Goal: Task Accomplishment & Management: Complete application form

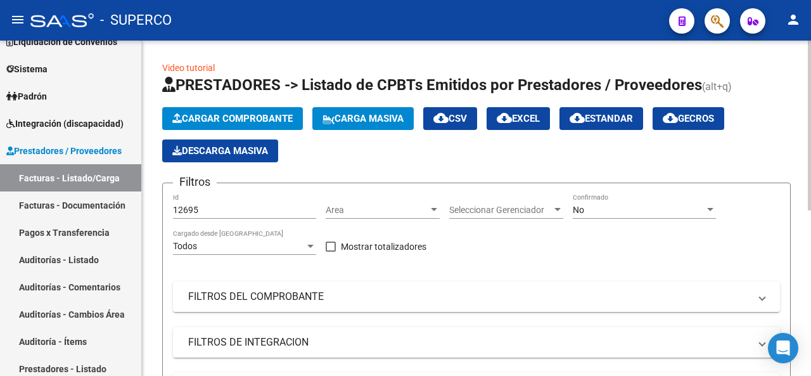
click at [239, 116] on span "Cargar Comprobante" at bounding box center [232, 118] width 120 height 11
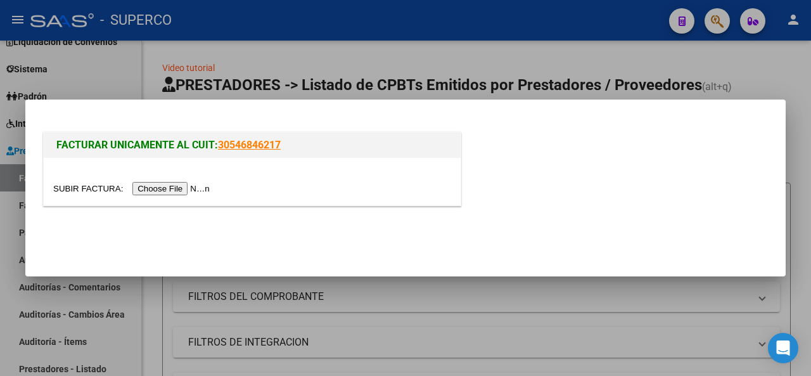
click at [194, 191] on input "file" at bounding box center [133, 188] width 160 height 13
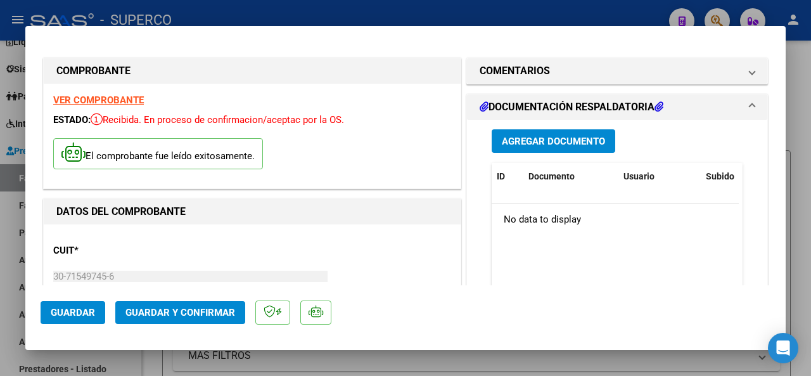
click at [522, 143] on span "Agregar Documento" at bounding box center [553, 141] width 103 height 11
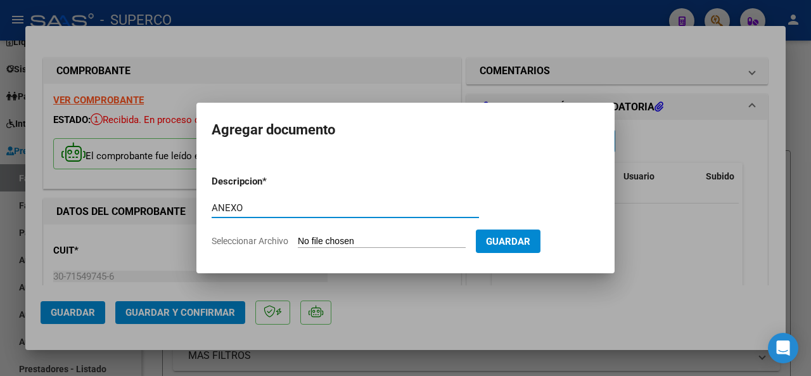
type input "ANEXO"
click at [312, 235] on app-file-uploader "Seleccionar Archivo" at bounding box center [344, 240] width 264 height 11
click at [314, 242] on input "Seleccionar Archivo" at bounding box center [382, 242] width 168 height 12
type input "C:\fakepath\83622 anexopdf_impl.pdf"
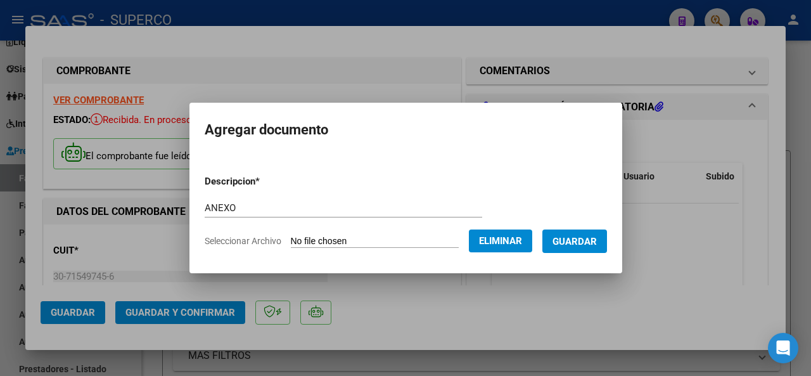
click at [578, 238] on span "Guardar" at bounding box center [575, 241] width 44 height 11
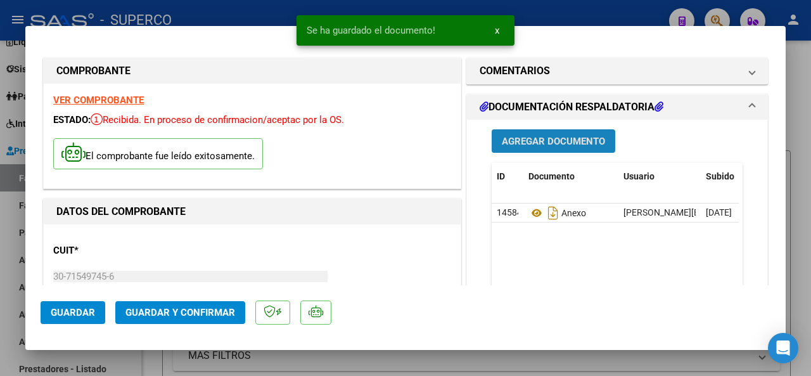
click at [553, 138] on span "Agregar Documento" at bounding box center [553, 141] width 103 height 11
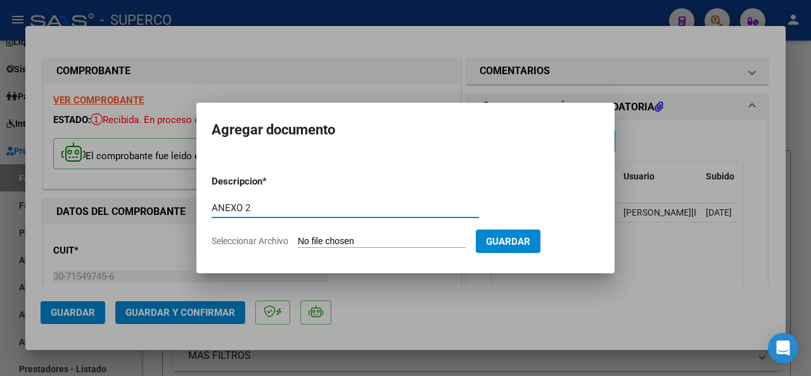
type input "ANEXO 2"
click at [341, 240] on input "Seleccionar Archivo" at bounding box center [382, 242] width 168 height 12
type input "C:\fakepath\Fc 083622.xlsx"
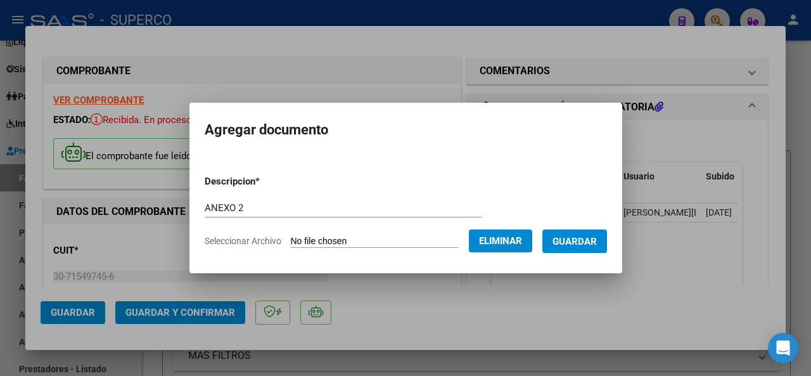
click at [589, 247] on span "Guardar" at bounding box center [575, 241] width 44 height 11
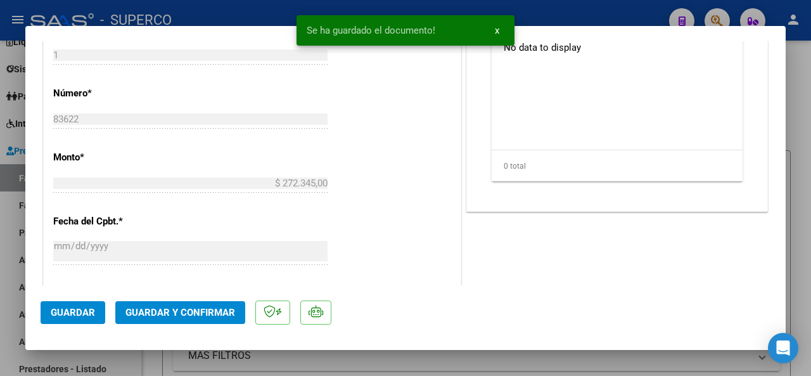
scroll to position [507, 0]
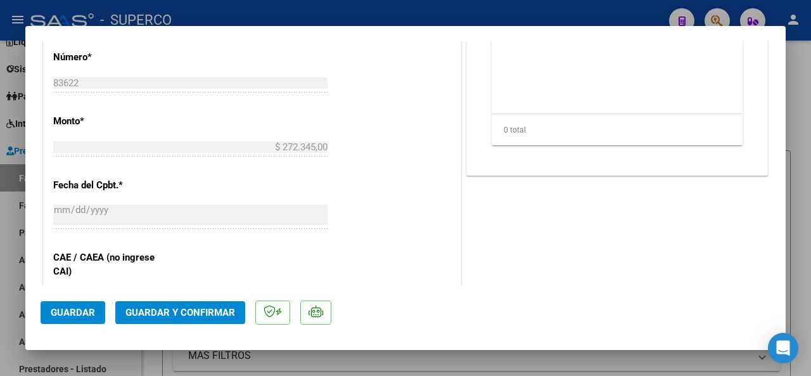
click at [186, 311] on span "Guardar y Confirmar" at bounding box center [180, 312] width 110 height 11
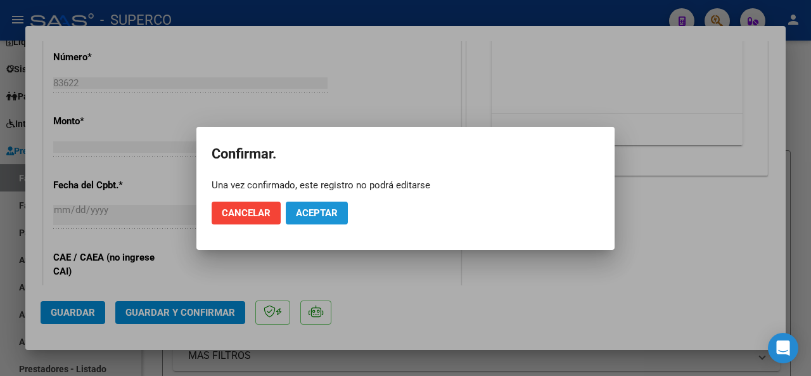
click at [307, 211] on span "Aceptar" at bounding box center [317, 212] width 42 height 11
